Goal: Navigation & Orientation: Find specific page/section

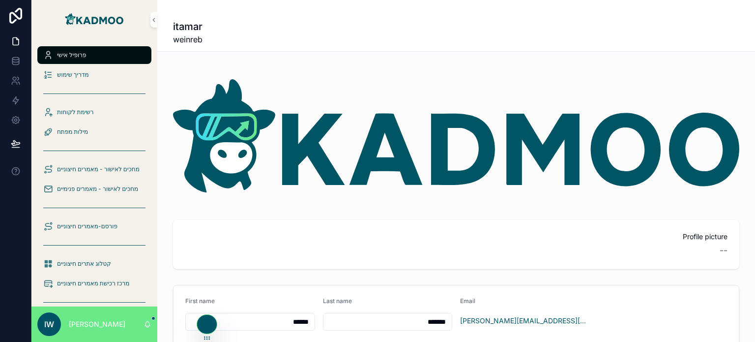
click at [318, 208] on div "Profile picture -- First name ****** Last name ******* Email [EMAIL_ADDRESS][DO…" at bounding box center [456, 314] width 598 height 502
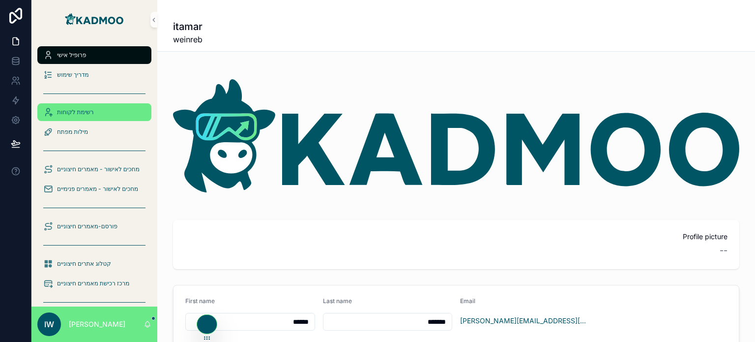
click at [81, 107] on div "רשימת לקוחות" at bounding box center [94, 112] width 102 height 16
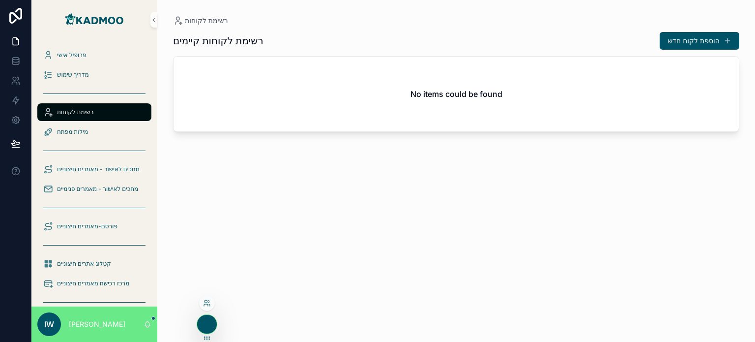
click at [204, 307] on div at bounding box center [207, 303] width 16 height 16
click at [207, 302] on icon at bounding box center [207, 303] width 8 height 8
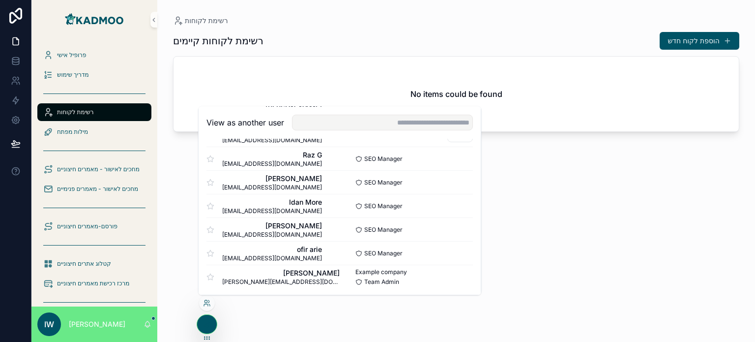
scroll to position [331, 0]
click at [453, 205] on button "Select" at bounding box center [460, 205] width 26 height 14
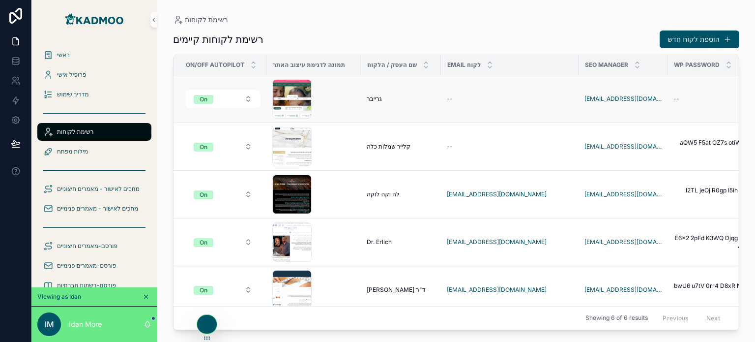
click at [379, 97] on span "גרייבר" at bounding box center [374, 99] width 15 height 8
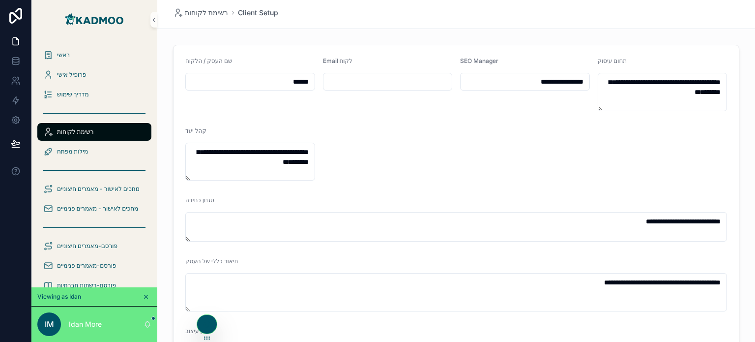
drag, startPoint x: 246, startPoint y: 77, endPoint x: 330, endPoint y: 78, distance: 84.5
click at [275, 71] on div "שם העסק / הלקוח ******" at bounding box center [250, 84] width 130 height 54
click at [275, 73] on div "******" at bounding box center [250, 82] width 130 height 18
click at [277, 78] on input "******" at bounding box center [250, 82] width 129 height 14
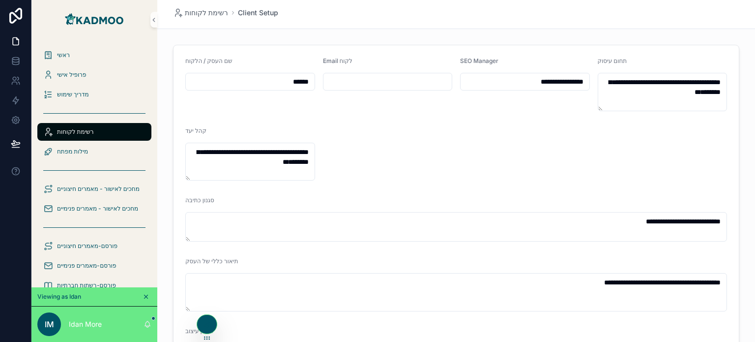
click at [278, 78] on input "******" at bounding box center [250, 82] width 129 height 14
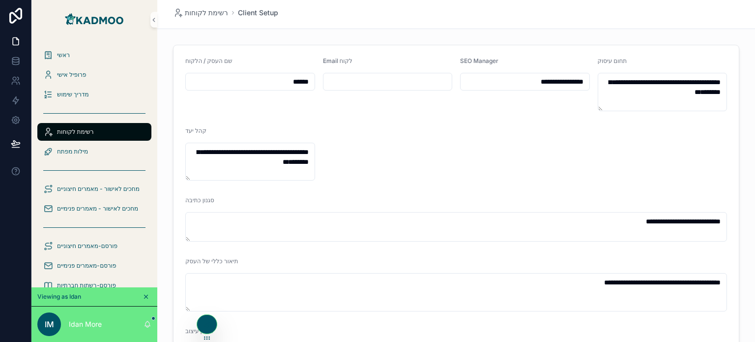
click at [278, 78] on input "******" at bounding box center [250, 82] width 129 height 14
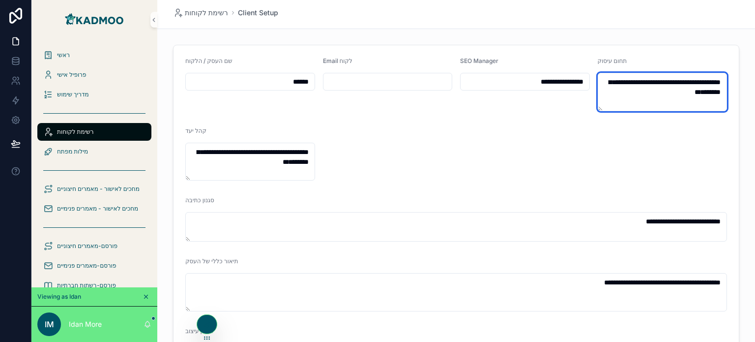
drag, startPoint x: 626, startPoint y: 102, endPoint x: 744, endPoint y: 81, distance: 119.7
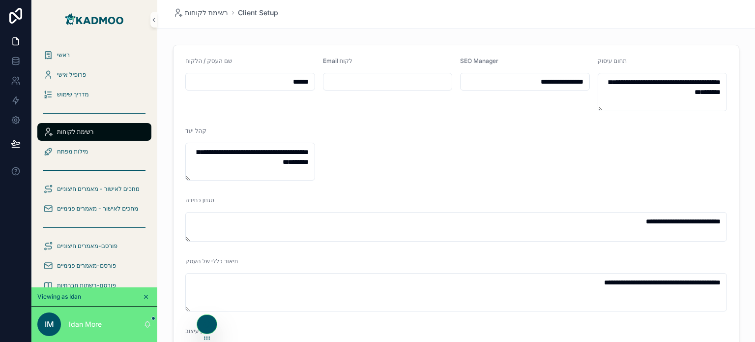
drag, startPoint x: 268, startPoint y: 77, endPoint x: 316, endPoint y: 77, distance: 48.7
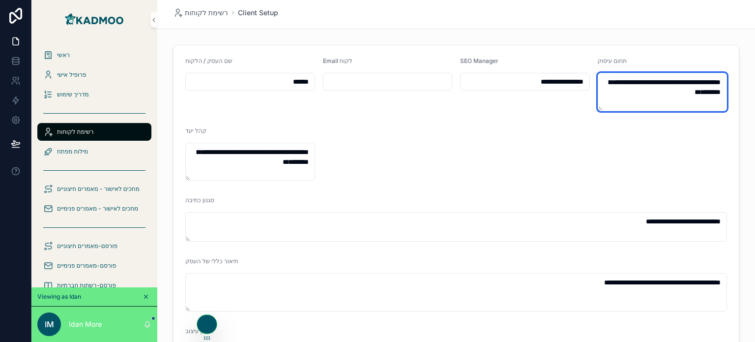
click at [676, 88] on textarea "**********" at bounding box center [663, 92] width 130 height 38
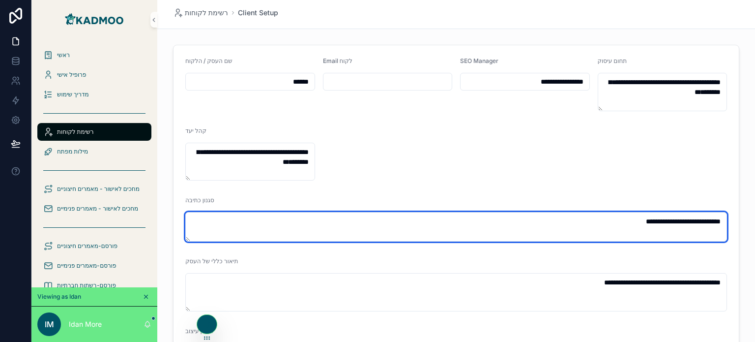
drag, startPoint x: 460, startPoint y: 233, endPoint x: 698, endPoint y: 219, distance: 238.3
click at [698, 220] on textarea "**********" at bounding box center [456, 226] width 542 height 29
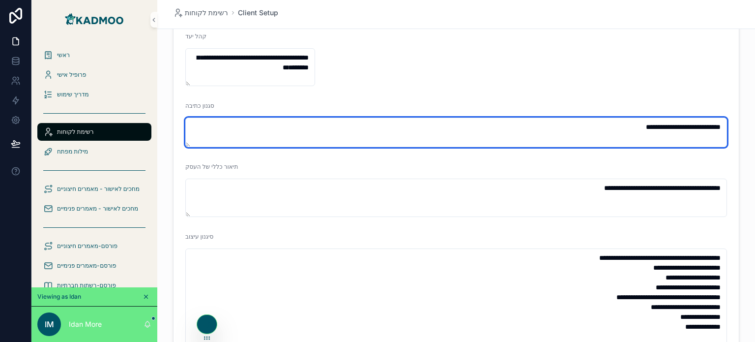
scroll to position [98, 0]
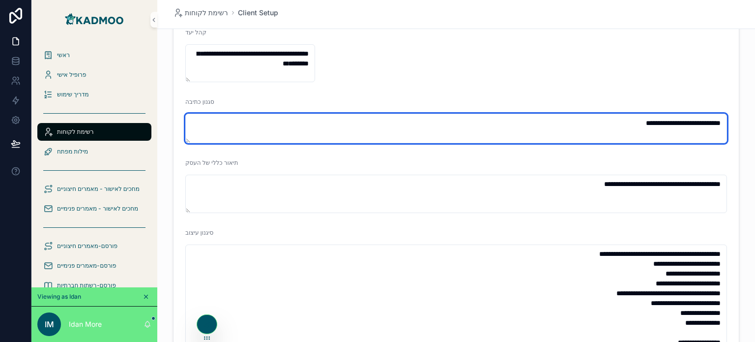
click at [584, 119] on textarea "**********" at bounding box center [456, 128] width 542 height 29
drag, startPoint x: 577, startPoint y: 125, endPoint x: 738, endPoint y: 123, distance: 160.7
click at [738, 123] on div "**********" at bounding box center [456, 314] width 598 height 742
click at [704, 121] on textarea "**********" at bounding box center [456, 128] width 542 height 29
click at [651, 119] on textarea "**********" at bounding box center [456, 128] width 542 height 29
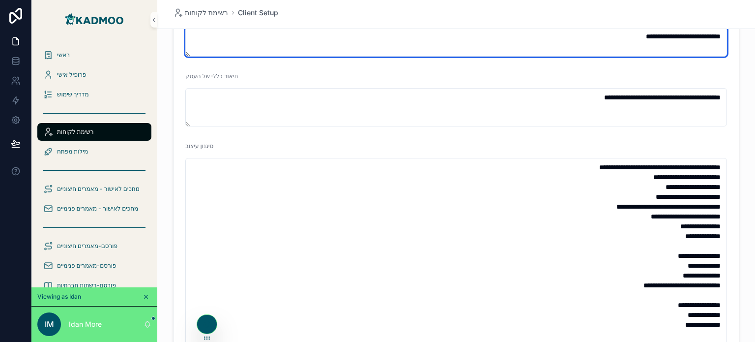
scroll to position [197, 0]
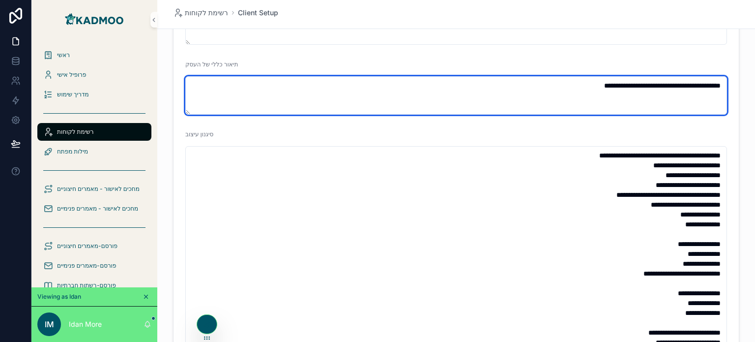
drag, startPoint x: 470, startPoint y: 96, endPoint x: 749, endPoint y: 88, distance: 279.2
click at [749, 88] on div "**********" at bounding box center [456, 171] width 598 height 342
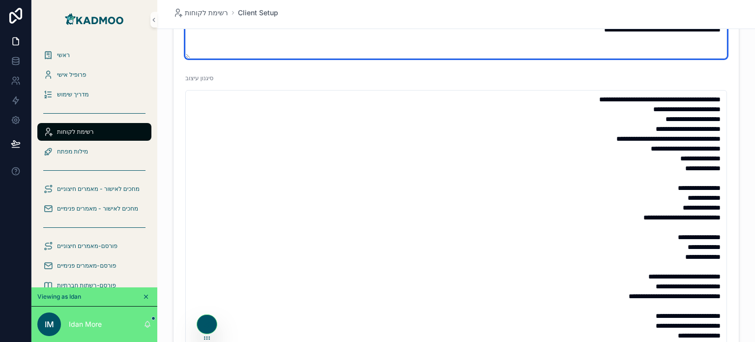
scroll to position [295, 0]
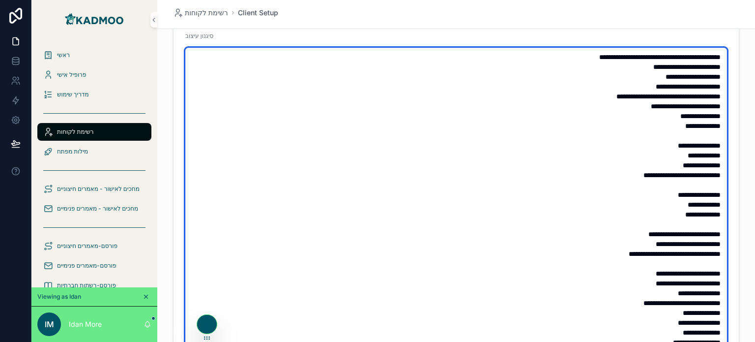
click at [624, 181] on textarea "**********" at bounding box center [456, 200] width 542 height 304
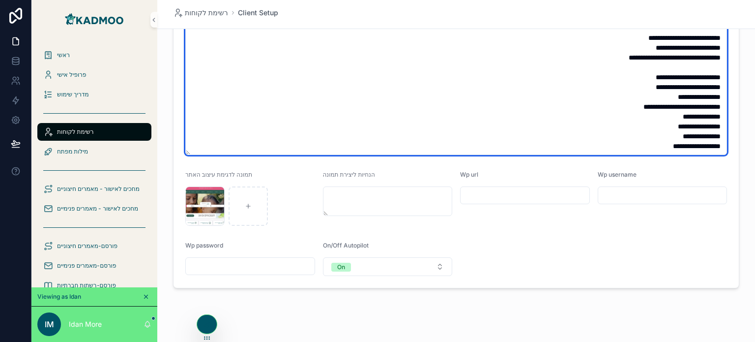
scroll to position [504, 0]
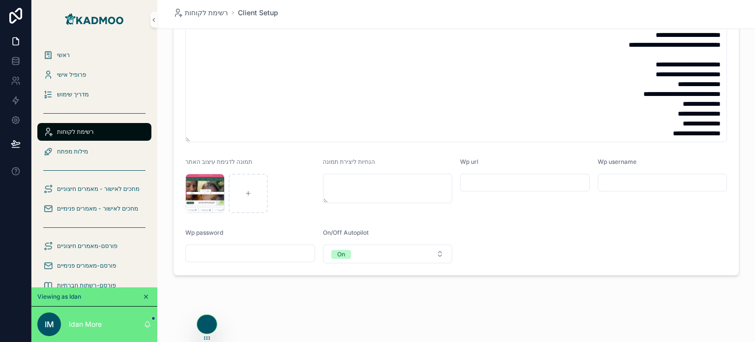
click at [512, 184] on input "scrollable content" at bounding box center [524, 182] width 129 height 14
click at [658, 178] on input "scrollable content" at bounding box center [662, 182] width 129 height 14
click at [265, 249] on input "scrollable content" at bounding box center [250, 253] width 129 height 14
click at [507, 180] on input "scrollable content" at bounding box center [524, 182] width 129 height 14
click at [615, 180] on input "scrollable content" at bounding box center [662, 182] width 129 height 14
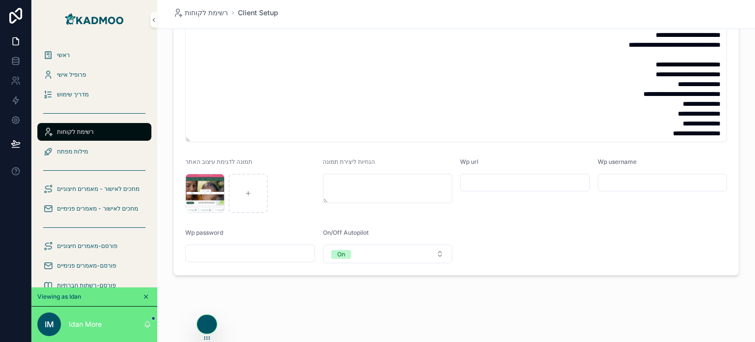
click at [289, 244] on div "scrollable content" at bounding box center [250, 253] width 130 height 18
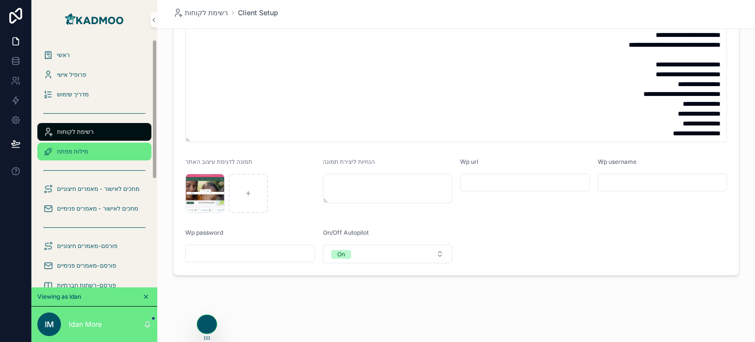
click at [69, 153] on span "מילות מפתח" at bounding box center [72, 151] width 31 height 8
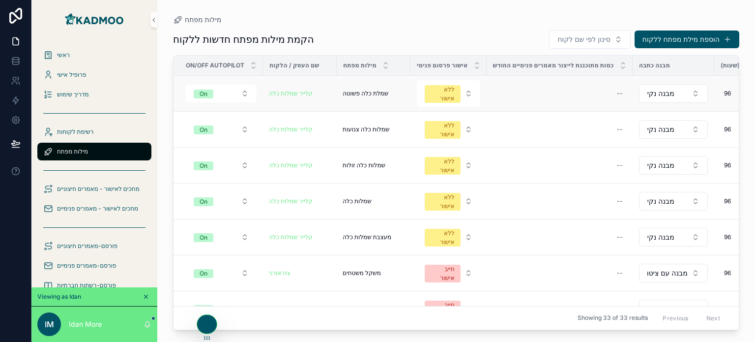
click at [375, 93] on span "שמלת כלה פשוטה" at bounding box center [366, 93] width 46 height 8
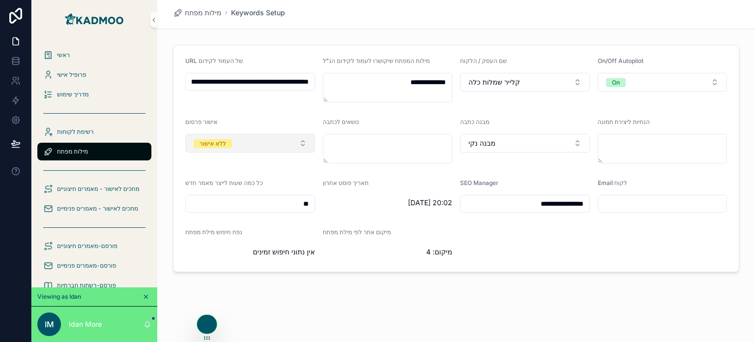
click at [268, 148] on button "ללא אישור" at bounding box center [250, 143] width 130 height 19
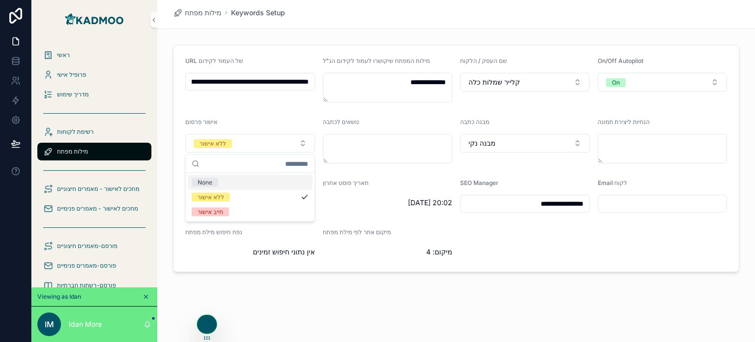
click at [351, 183] on span "תאריך פוסט אחרון" at bounding box center [346, 182] width 46 height 7
drag, startPoint x: 258, startPoint y: 200, endPoint x: 355, endPoint y: 199, distance: 97.3
click at [355, 199] on form "**********" at bounding box center [455, 158] width 565 height 226
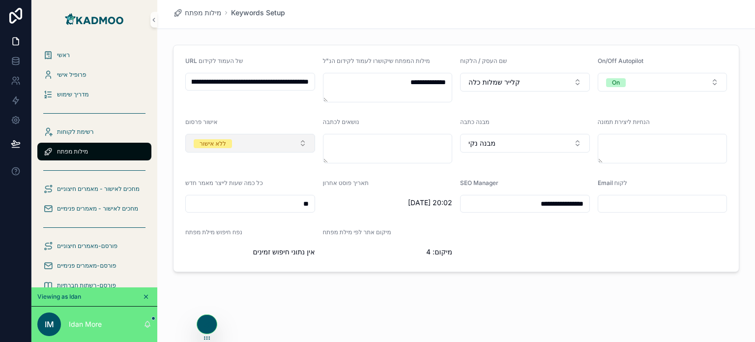
click at [258, 141] on button "ללא אישור" at bounding box center [250, 143] width 130 height 19
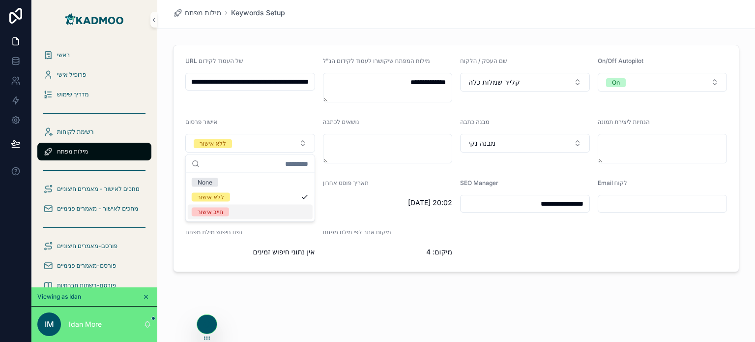
click at [471, 290] on div "**********" at bounding box center [456, 169] width 598 height 339
click at [615, 198] on input "scrollable content" at bounding box center [662, 204] width 129 height 14
click at [700, 287] on div "**********" at bounding box center [456, 169] width 598 height 339
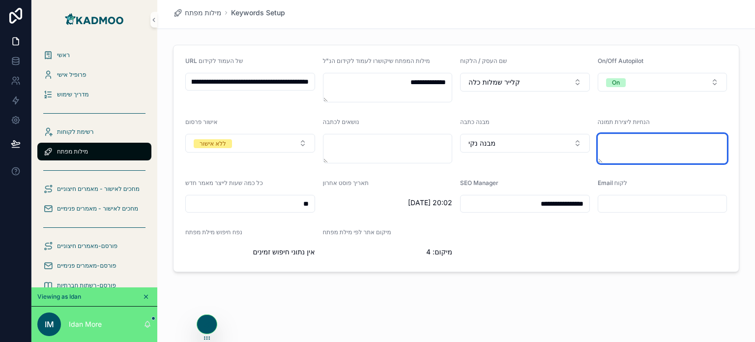
click at [671, 145] on textarea "scrollable content" at bounding box center [663, 148] width 130 height 29
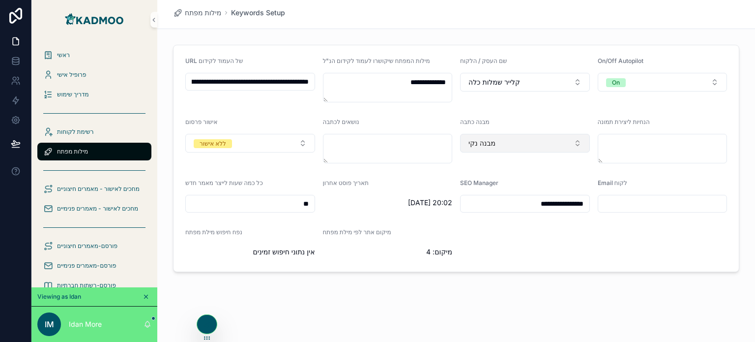
click at [554, 140] on button "מבנה נקי" at bounding box center [525, 143] width 130 height 19
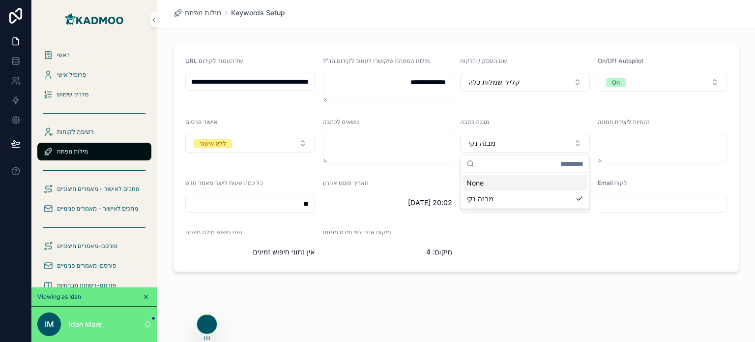
click at [528, 287] on div "**********" at bounding box center [456, 169] width 598 height 339
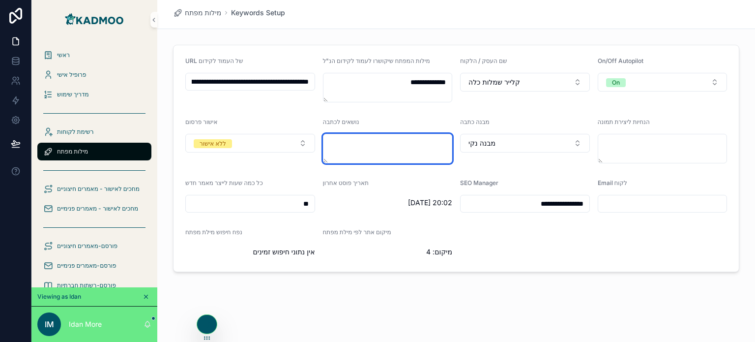
click at [396, 148] on textarea "scrollable content" at bounding box center [388, 148] width 130 height 29
click at [471, 302] on div "**********" at bounding box center [456, 169] width 598 height 339
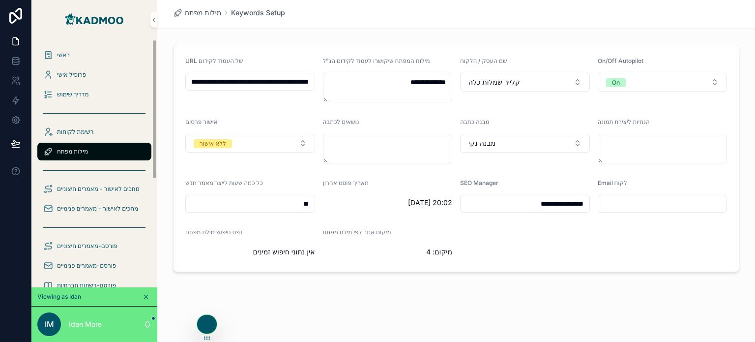
click at [120, 148] on div "מילות מפתח" at bounding box center [94, 152] width 102 height 16
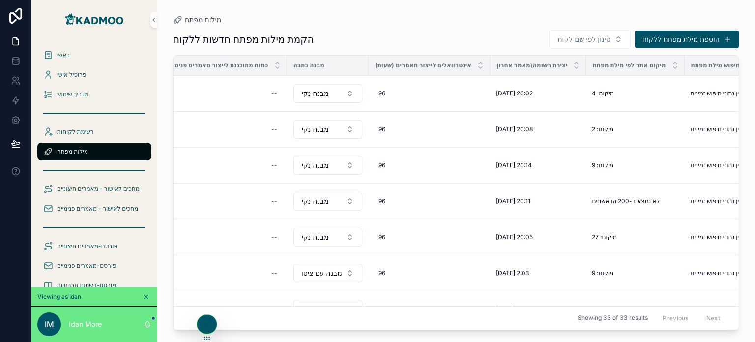
scroll to position [0, 344]
drag, startPoint x: 534, startPoint y: 330, endPoint x: 610, endPoint y: 330, distance: 76.7
click at [610, 330] on div "מילות מפתח הקמת מילות מפתח חדשות ללקוח סינון לפי שם לקוח הוספת מילת מפתח ללקוח …" at bounding box center [456, 171] width 598 height 342
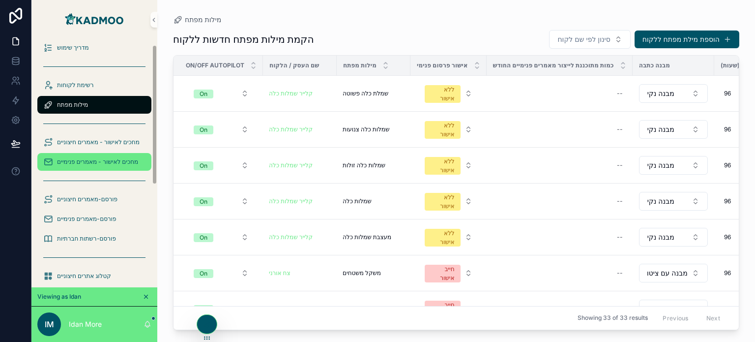
scroll to position [49, 0]
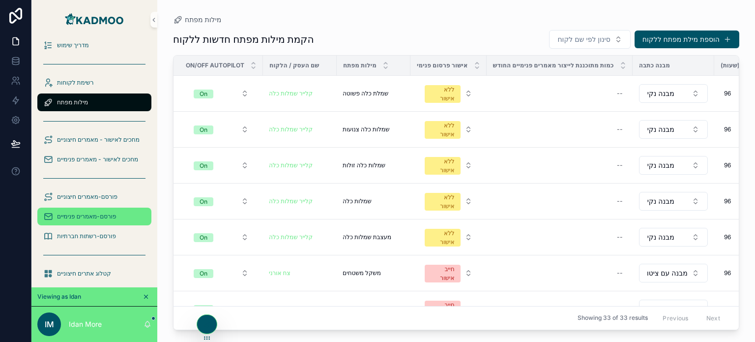
click at [101, 214] on span "פורסם-מאמרים פנימיים" at bounding box center [86, 216] width 59 height 8
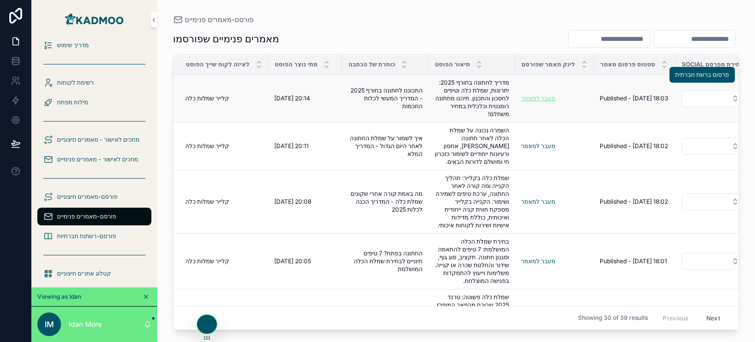
click at [542, 99] on link "מעבר למאמר" at bounding box center [538, 97] width 34 height 7
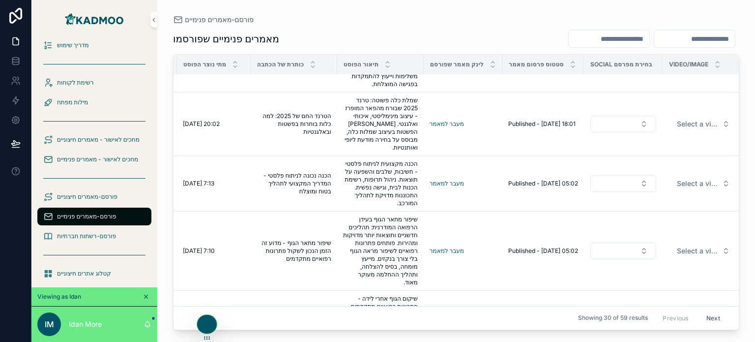
scroll to position [197, 0]
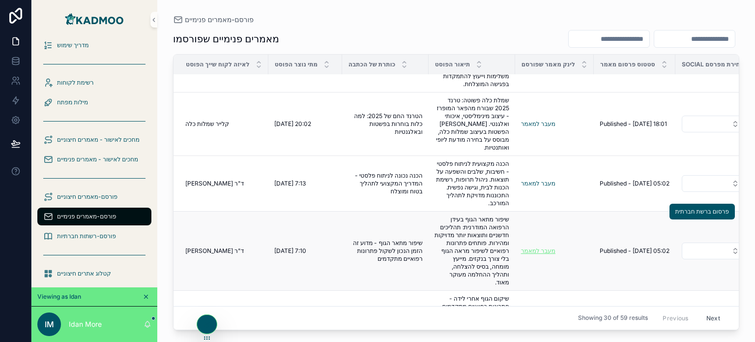
click at [537, 254] on link "מעבר למאמר" at bounding box center [538, 250] width 34 height 7
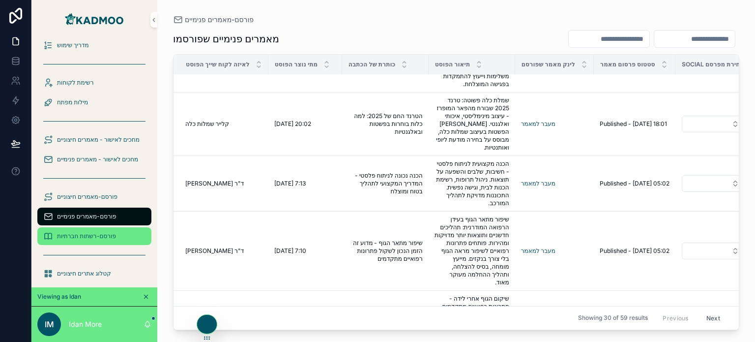
click at [104, 237] on span "פורסם-רשתות חברתיות" at bounding box center [86, 236] width 59 height 8
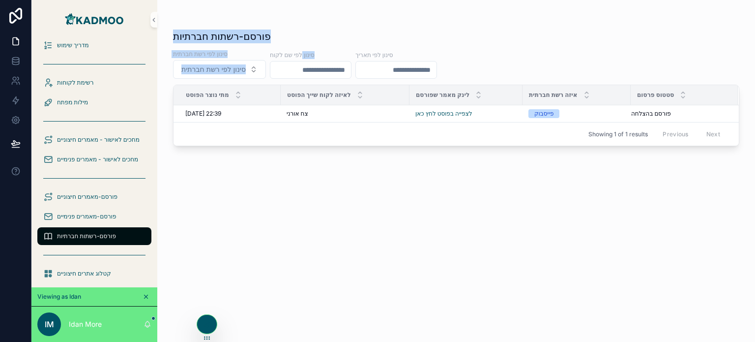
drag, startPoint x: 306, startPoint y: 58, endPoint x: 370, endPoint y: 39, distance: 66.4
click at [370, 39] on div "פורסם-רשתות חברתיות סינון לפי רשת חברתית סינון לפי רשת חברתית סינון לפי שם לקוח…" at bounding box center [456, 177] width 566 height 306
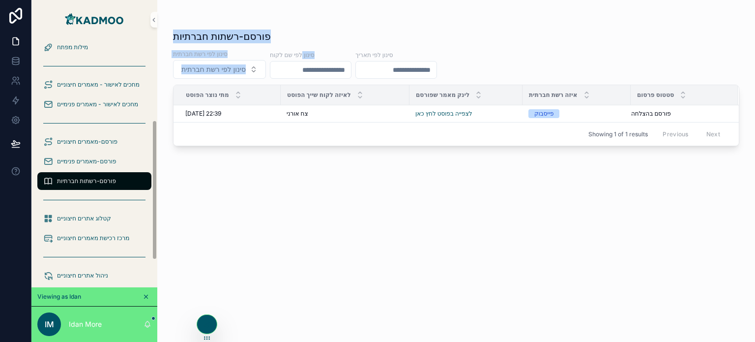
scroll to position [98, 0]
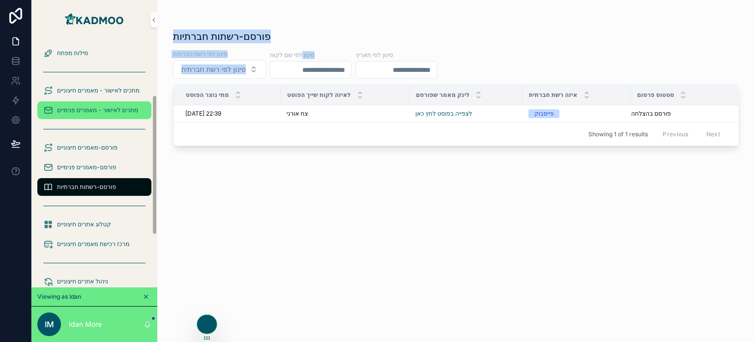
click at [114, 108] on span "מחכים לאישור - מאמרים פנימיים" at bounding box center [97, 110] width 81 height 8
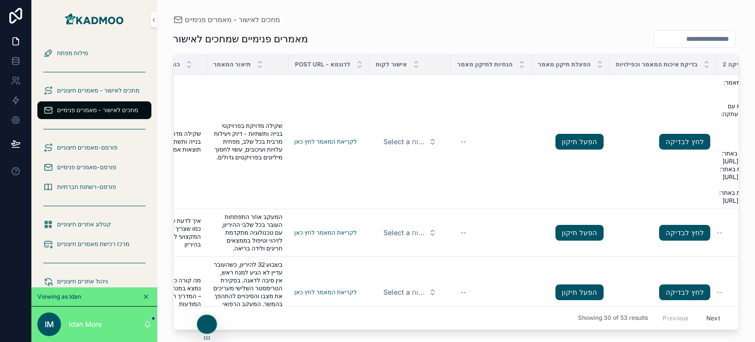
scroll to position [0, 281]
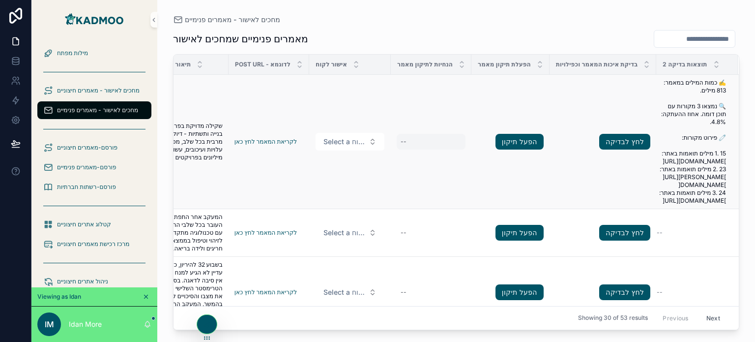
click at [424, 149] on div "--" at bounding box center [431, 142] width 69 height 16
click at [260, 145] on link "לקריאת המאמר לחץ כאן" at bounding box center [265, 141] width 62 height 7
click at [207, 161] on span "שקילה מדויקת בפרויקטי בנייה ותשתיות - דיוק ויעילות מרבית בכל שלב, מפחית עלויות …" at bounding box center [188, 141] width 70 height 39
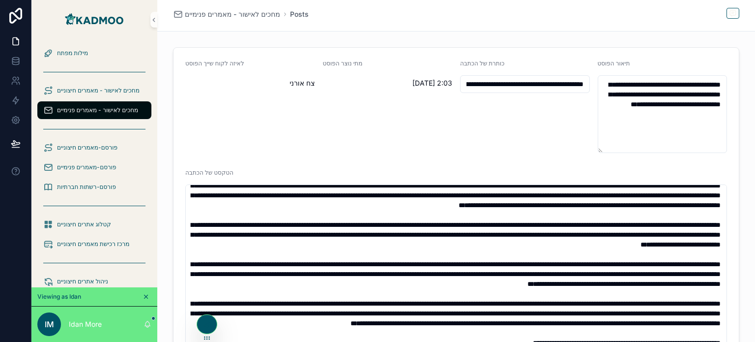
scroll to position [128, 0]
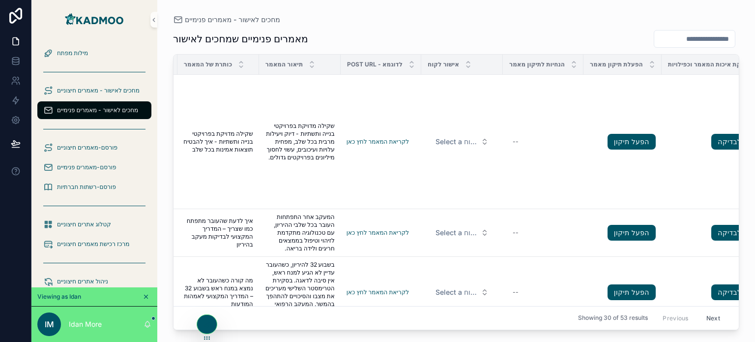
scroll to position [0, 172]
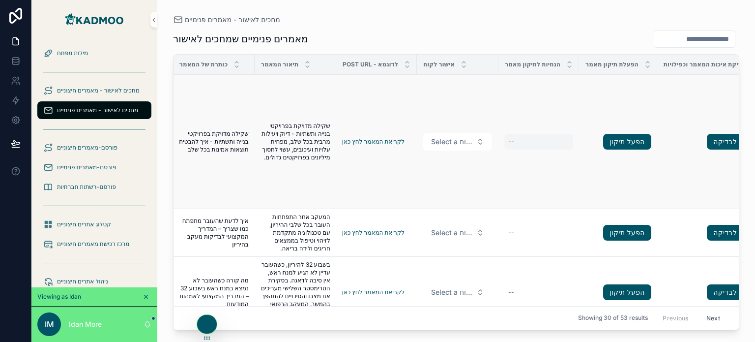
click at [513, 149] on div "--" at bounding box center [538, 142] width 69 height 16
type textarea "***"
click at [557, 330] on div "לאיזה לקוח שייך המאמר מתי נוצר המאמר כותרת של המאמר תיאור המאמר Post url - לדוג…" at bounding box center [456, 192] width 566 height 276
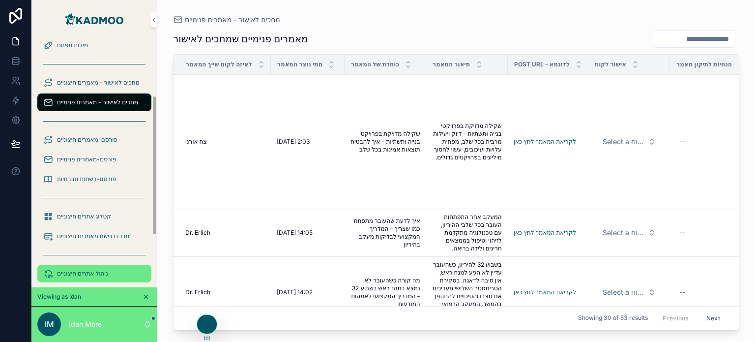
scroll to position [92, 0]
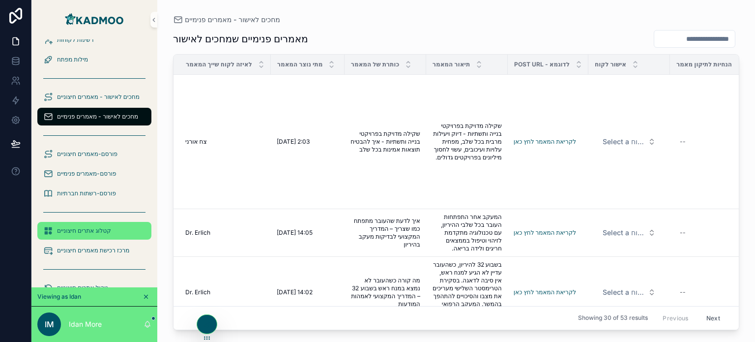
click at [97, 230] on span "קטלוג אתרים חיצוניים" at bounding box center [84, 231] width 54 height 8
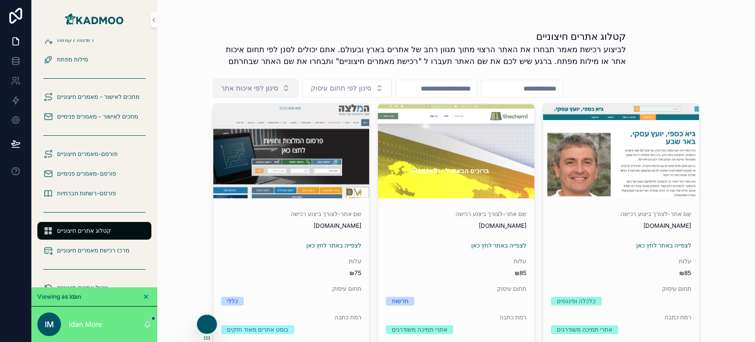
click at [273, 89] on span "סינון לפי איכות אתר" at bounding box center [249, 88] width 57 height 10
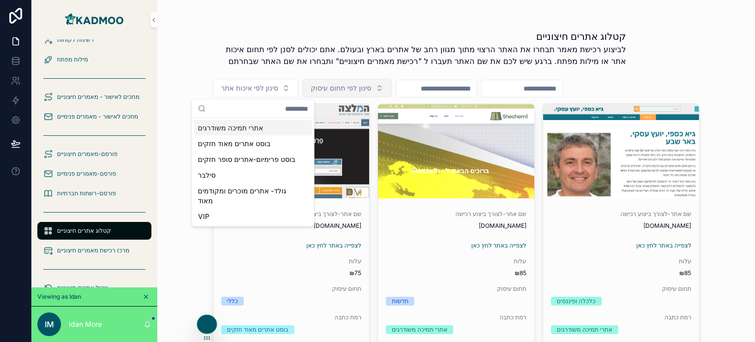
click at [325, 104] on div "scrollable content" at bounding box center [291, 151] width 156 height 94
click at [334, 92] on span "סינון לפי תחום עיסוק" at bounding box center [341, 88] width 60 height 10
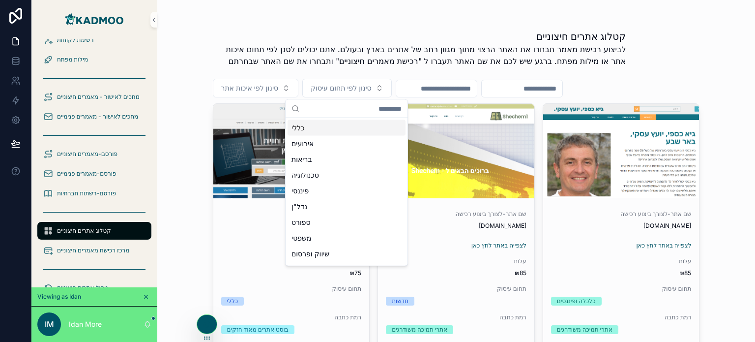
click at [440, 88] on input "scrollable content" at bounding box center [436, 89] width 81 height 14
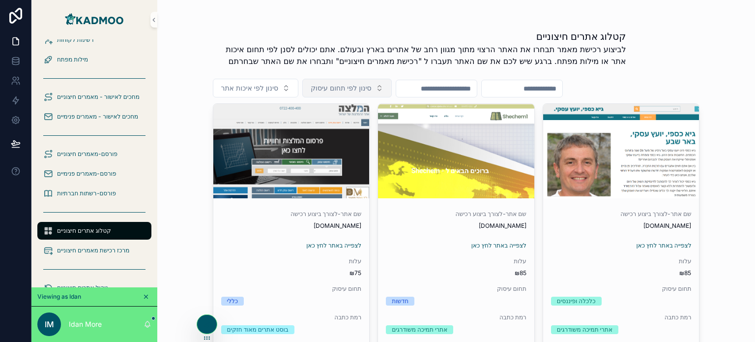
click at [373, 86] on button "סינון לפי תחום עיסוק" at bounding box center [346, 88] width 89 height 19
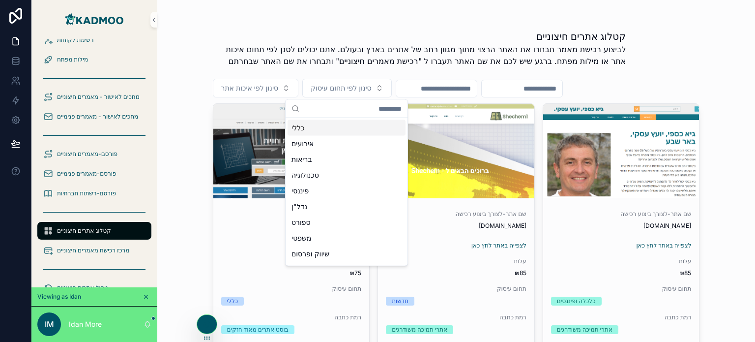
click at [457, 85] on input "scrollable content" at bounding box center [436, 89] width 81 height 14
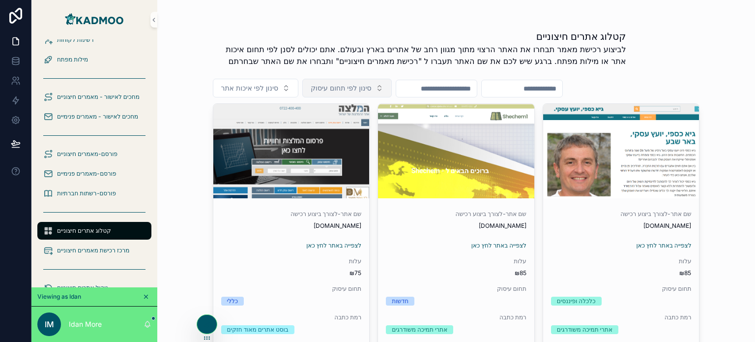
click at [363, 84] on span "סינון לפי תחום עיסוק" at bounding box center [341, 88] width 60 height 10
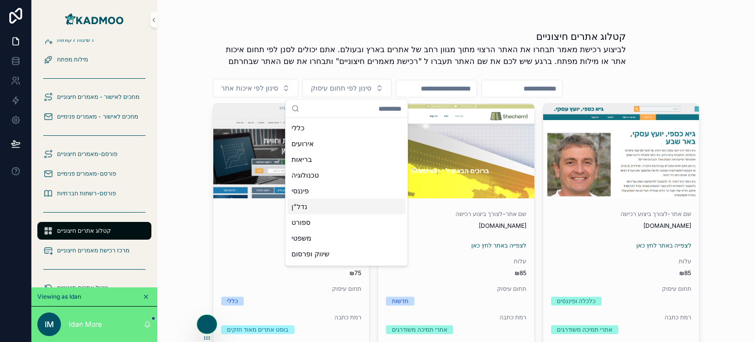
click at [318, 203] on div "נדל"ן" at bounding box center [346, 207] width 118 height 16
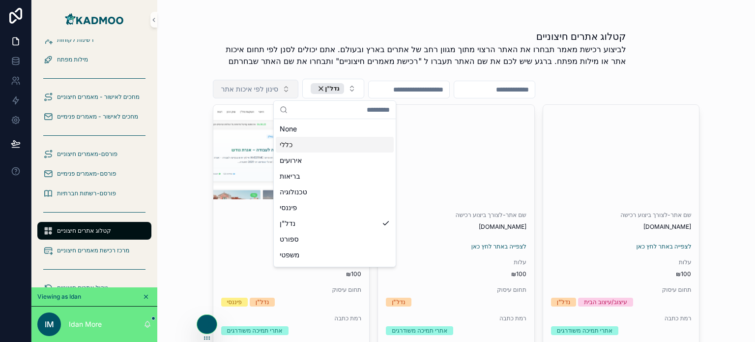
click at [277, 86] on button "סינון לפי איכות אתר" at bounding box center [256, 89] width 86 height 19
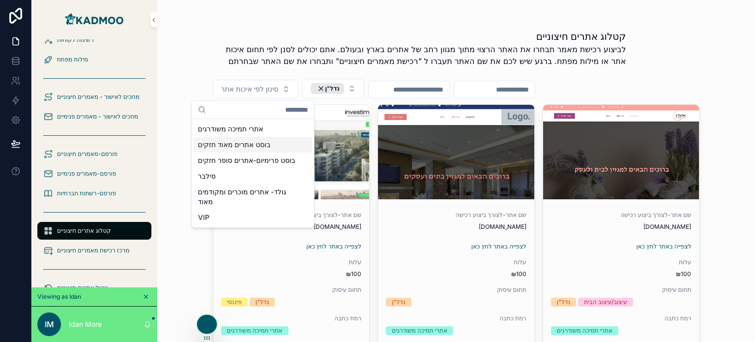
click at [246, 140] on div "בוסט אתרים מאוד חזקים" at bounding box center [253, 145] width 118 height 16
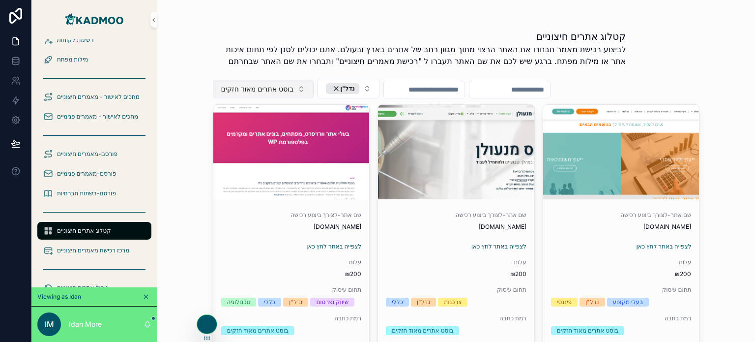
click at [269, 92] on span "בוסט אתרים מאוד חזקים" at bounding box center [257, 89] width 73 height 10
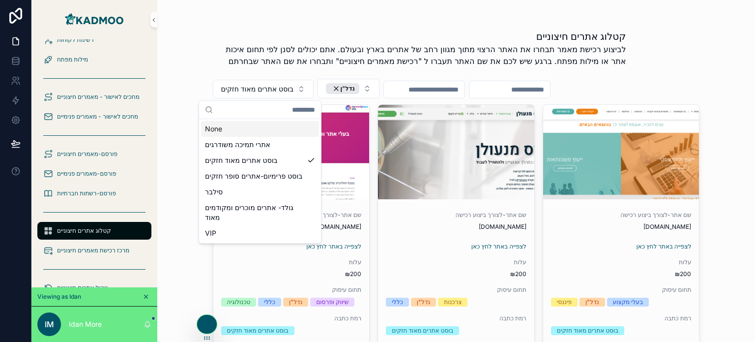
click at [280, 125] on div "None" at bounding box center [260, 129] width 118 height 16
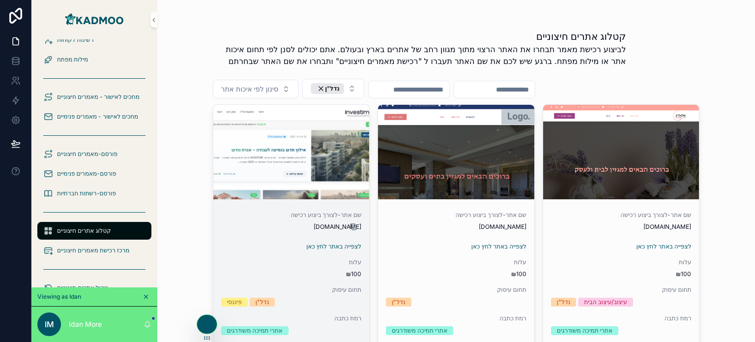
click at [351, 226] on icon "scrollable content" at bounding box center [353, 227] width 8 height 8
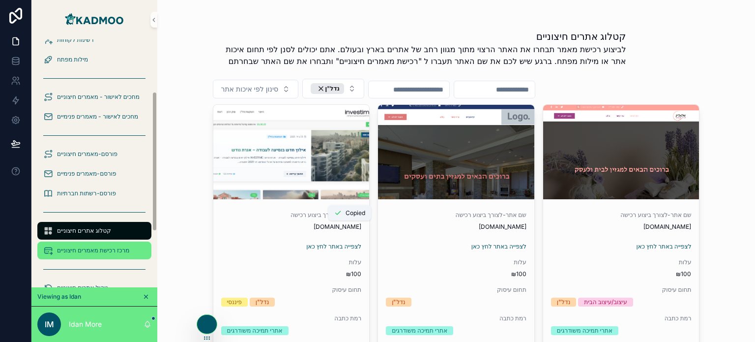
click at [97, 248] on span "מרכז רכישת מאמרים חיצוניים" at bounding box center [93, 250] width 72 height 8
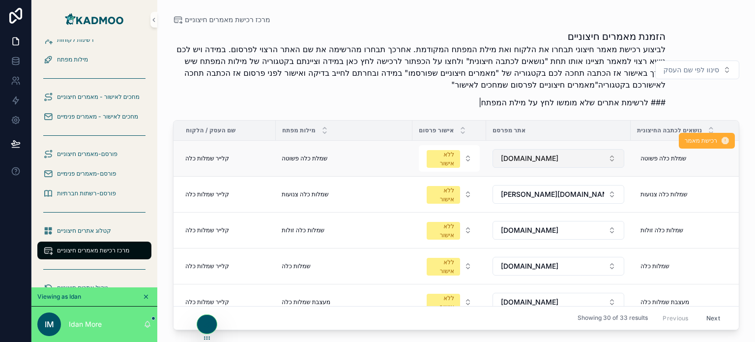
click at [570, 160] on button "hamlatza.co.il" at bounding box center [558, 158] width 132 height 19
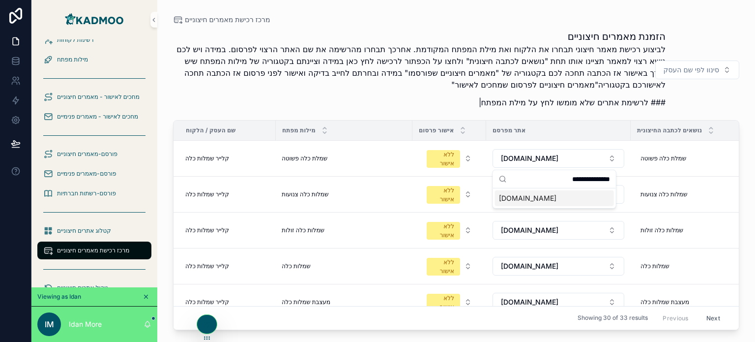
type input "**********"
click at [552, 201] on div "investime.co.il" at bounding box center [554, 198] width 119 height 16
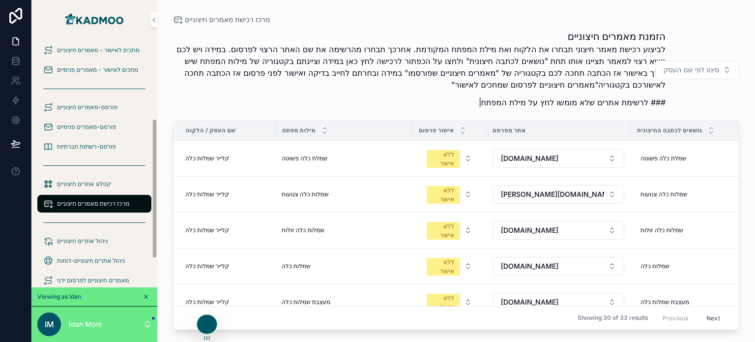
scroll to position [141, 0]
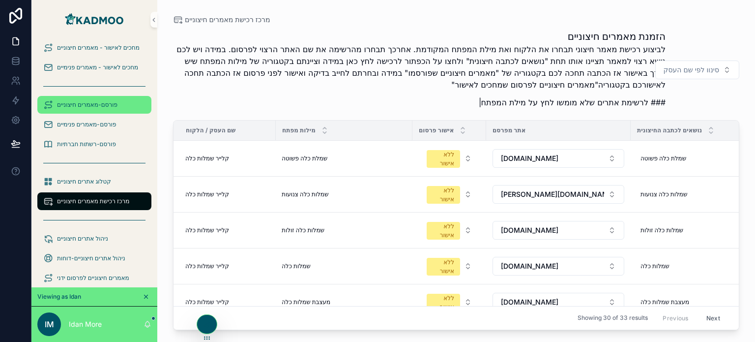
click at [94, 108] on span "פורסם-מאמרים חיצוניים" at bounding box center [87, 105] width 60 height 8
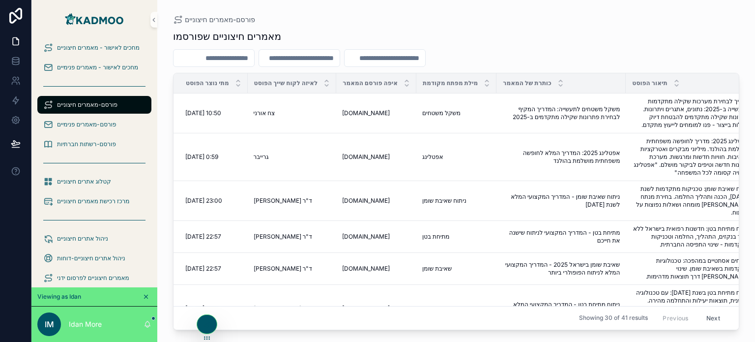
scroll to position [0, 96]
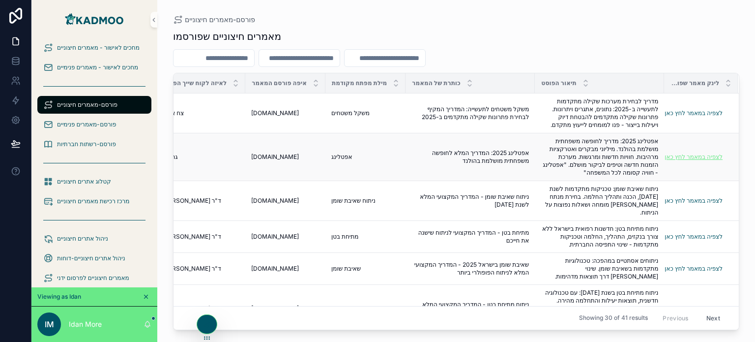
click at [702, 154] on link "לצפיה במאמר לחץ כאן" at bounding box center [693, 156] width 58 height 7
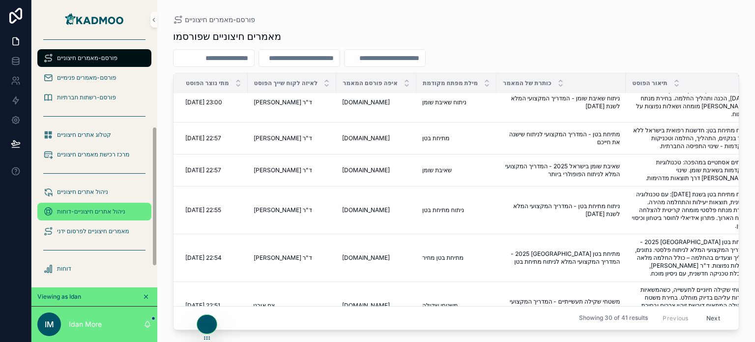
scroll to position [190, 0]
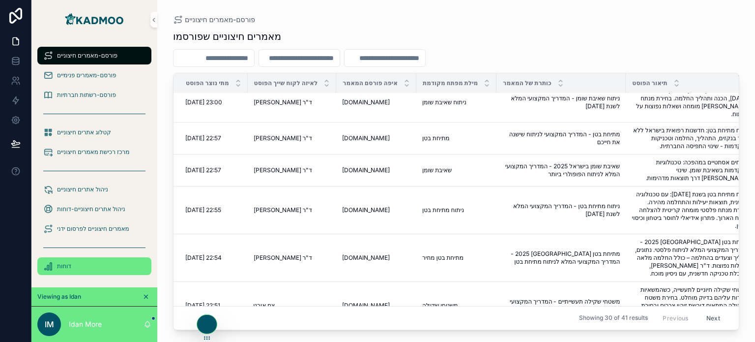
click at [105, 267] on div "דוחות" at bounding box center [94, 266] width 102 height 16
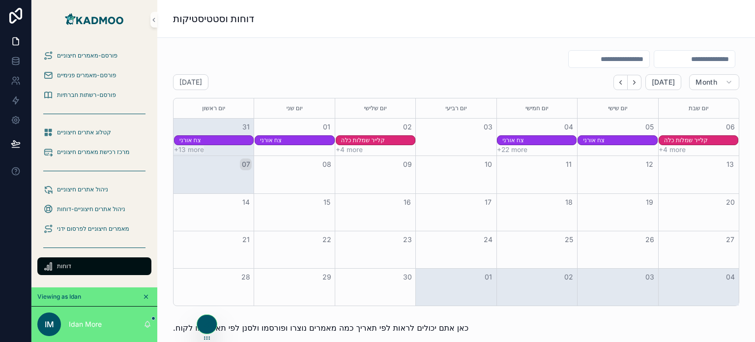
click at [378, 140] on div "קלייר שמלות כלה" at bounding box center [378, 140] width 74 height 8
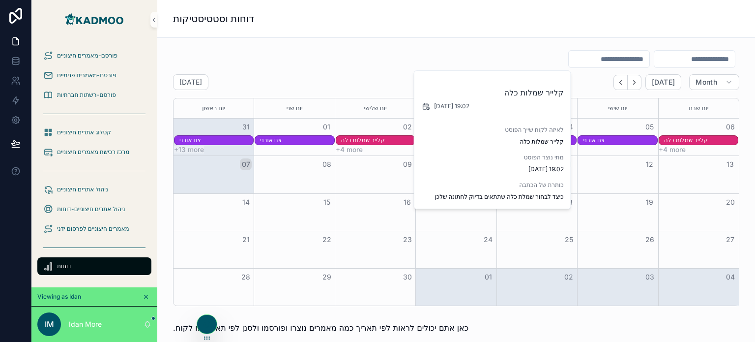
click at [609, 140] on div "צח אורני" at bounding box center [620, 140] width 74 height 8
click at [698, 139] on div "קלייר שמלות כלה" at bounding box center [701, 140] width 74 height 8
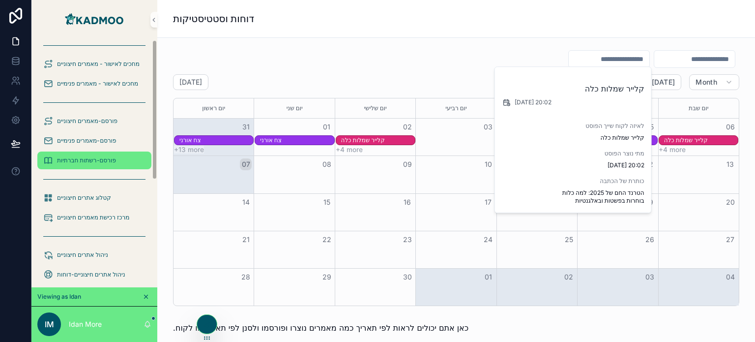
scroll to position [147, 0]
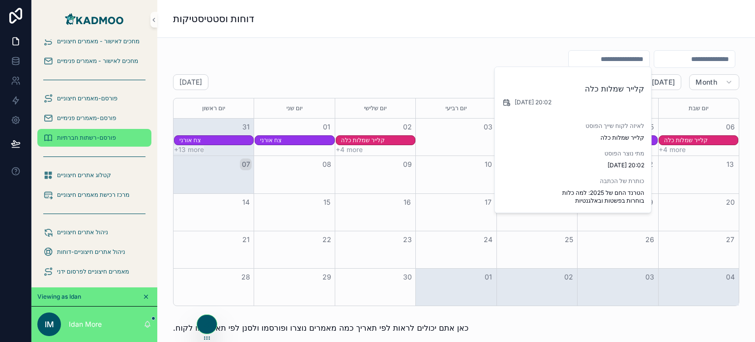
click at [105, 137] on span "פורסם-רשתות חברתיות" at bounding box center [86, 138] width 59 height 8
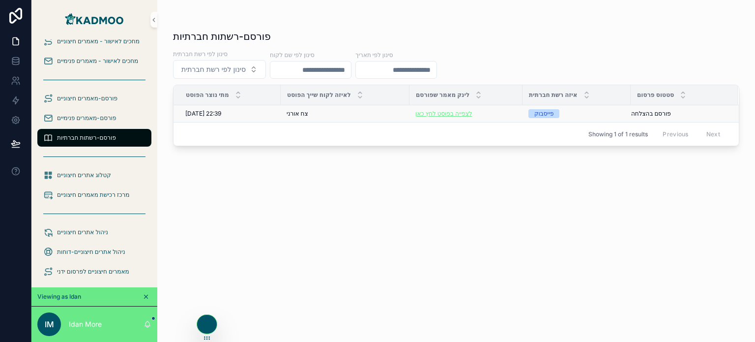
click at [454, 112] on link "לצפייה בפוסט לחץ כאן" at bounding box center [443, 113] width 57 height 7
click at [207, 308] on div at bounding box center [207, 303] width 16 height 16
click at [207, 305] on icon at bounding box center [206, 305] width 4 height 2
click at [618, 271] on div "פורסם-רשתות חברתיות סינון לפי רשת חברתית סינון לפי רשת חברתית סינון לפי שם לקוח…" at bounding box center [456, 177] width 566 height 306
